Goal: Navigation & Orientation: Find specific page/section

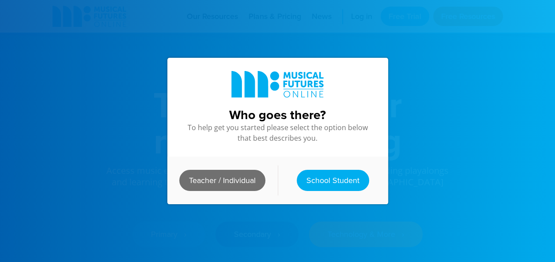
click at [243, 176] on link "Teacher / Individual" at bounding box center [222, 180] width 86 height 21
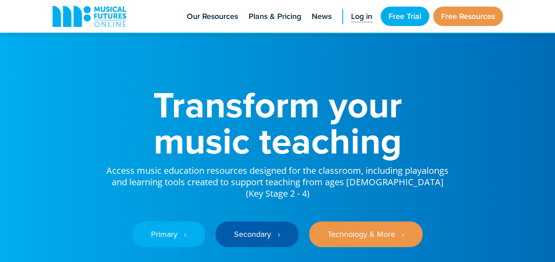
click at [364, 20] on span "Log in" at bounding box center [361, 17] width 21 height 12
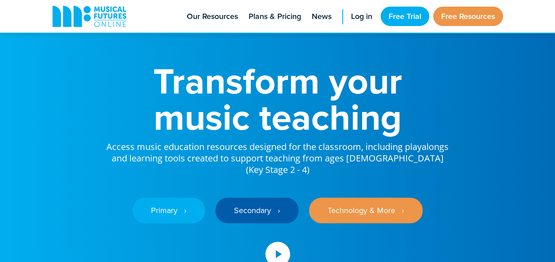
scroll to position [83, 0]
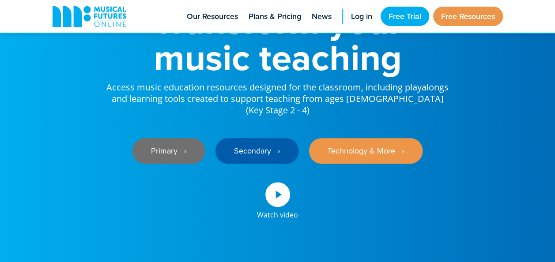
click at [192, 138] on link "Primary ‎‏‏‎ ‎ ›" at bounding box center [168, 151] width 72 height 26
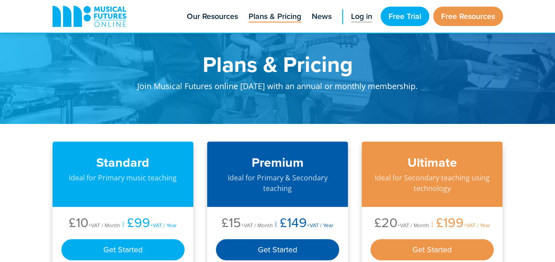
click at [360, 16] on span "Log in" at bounding box center [361, 17] width 21 height 12
